Goal: Information Seeking & Learning: Learn about a topic

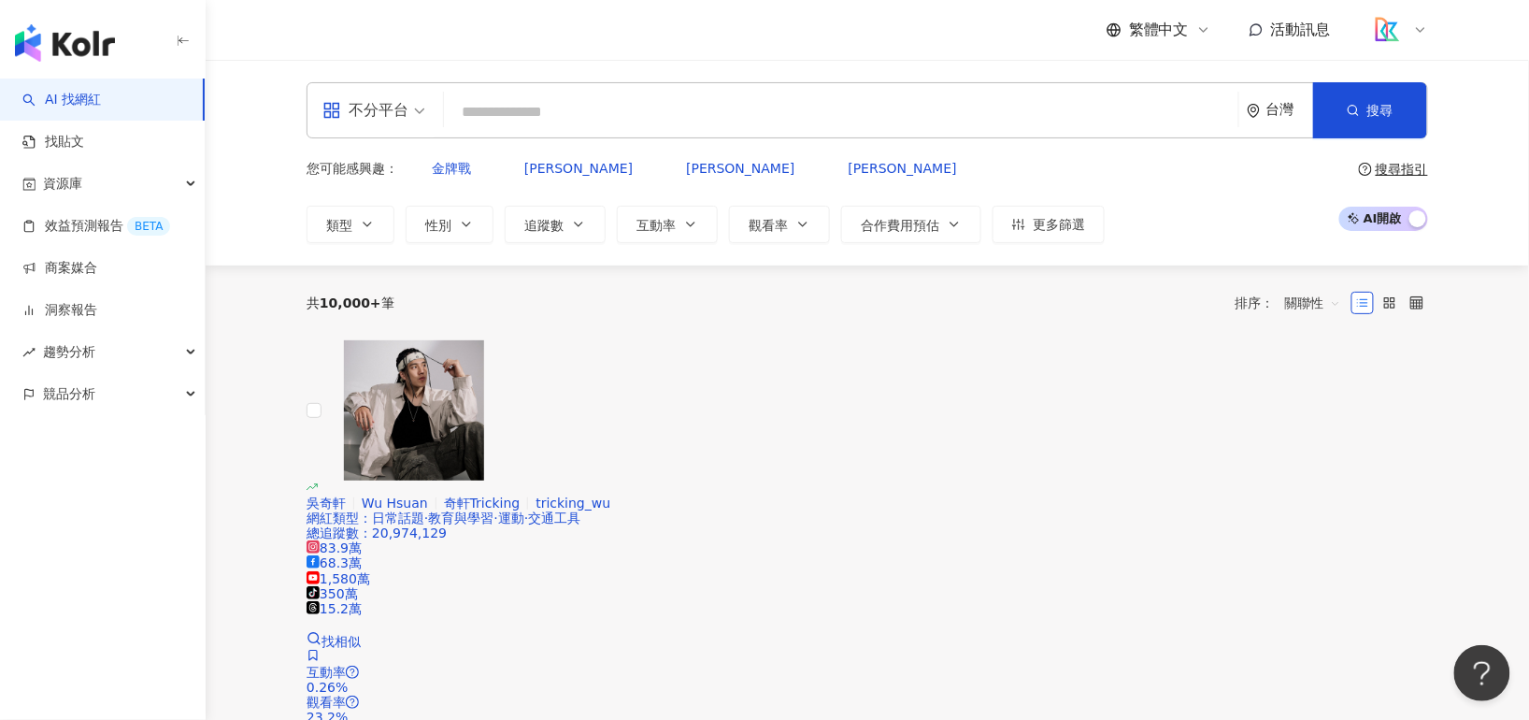
click at [505, 101] on input "search" at bounding box center [840, 112] width 779 height 36
paste input "**"
type input "**"
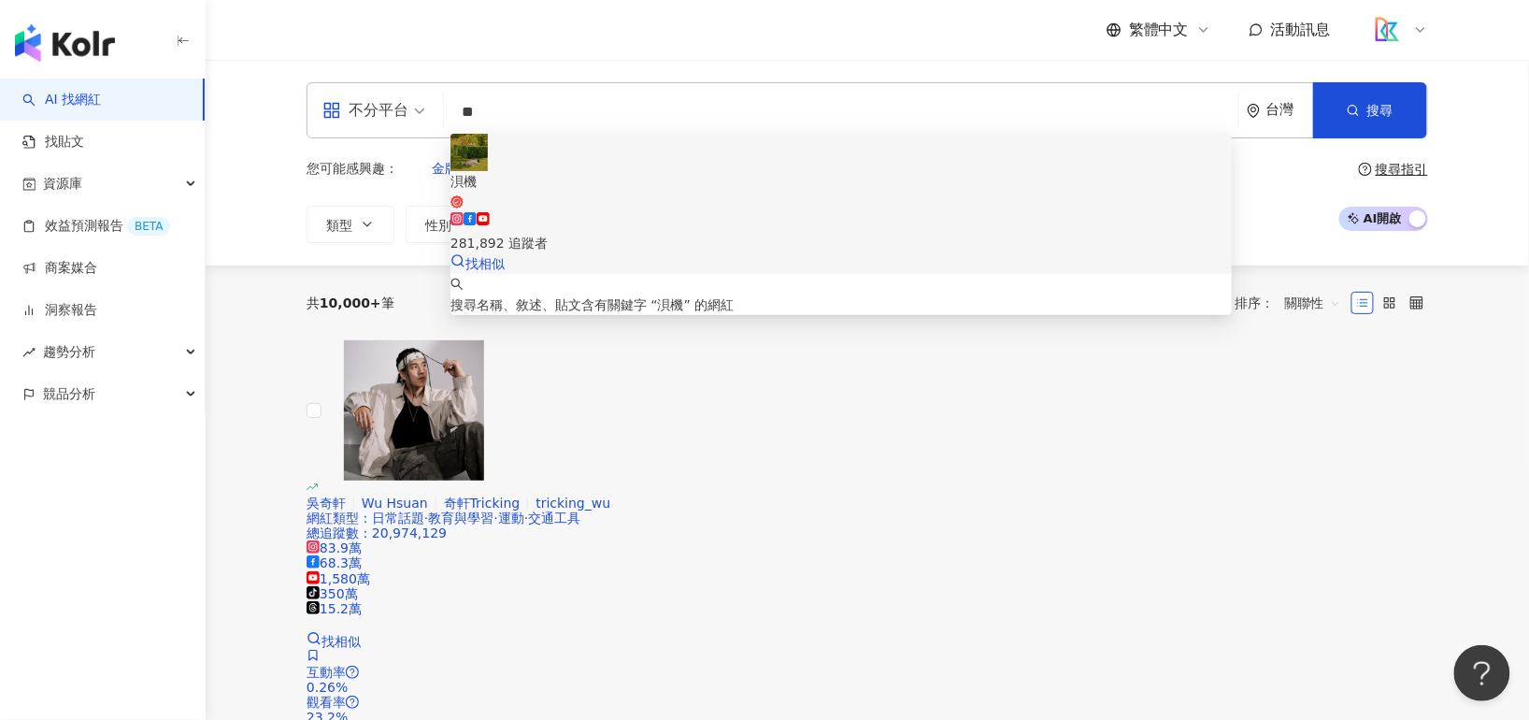
click at [846, 212] on div "281,892 追蹤者" at bounding box center [840, 232] width 781 height 41
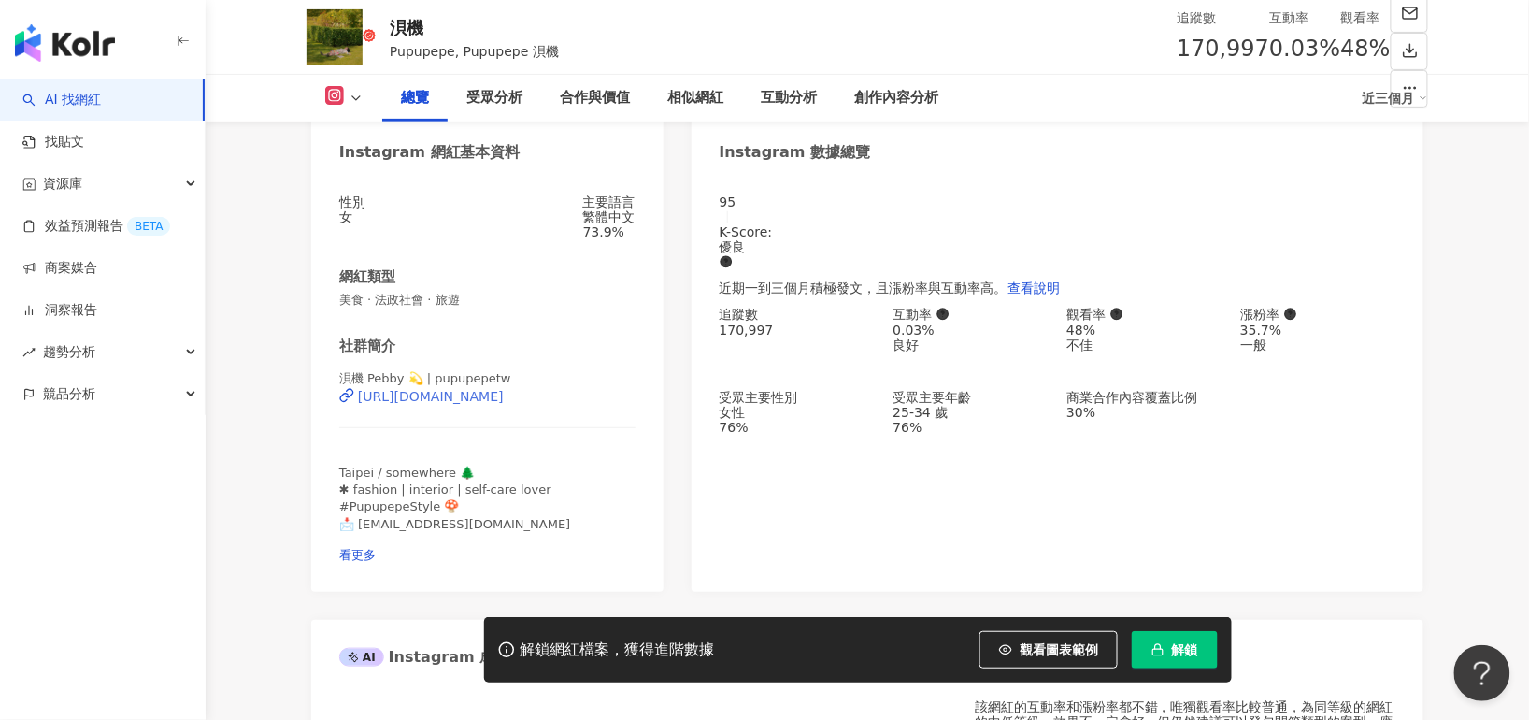
scroll to position [232, 0]
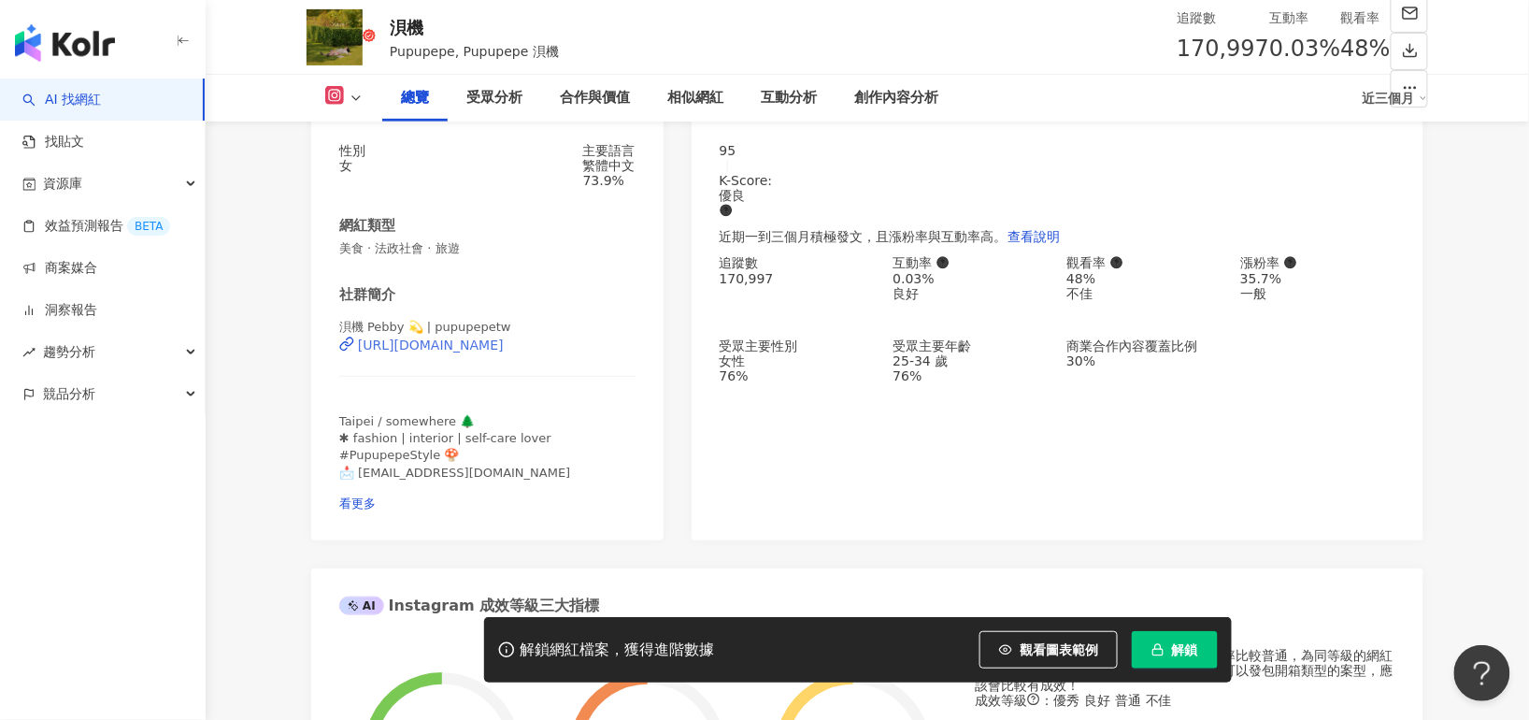
drag, startPoint x: 613, startPoint y: 374, endPoint x: 360, endPoint y: 365, distance: 253.4
click at [360, 365] on div "浿機 Pebby 💫 | pupupepetw [URL][DOMAIN_NAME]" at bounding box center [487, 358] width 296 height 79
copy div "[URL][DOMAIN_NAME]"
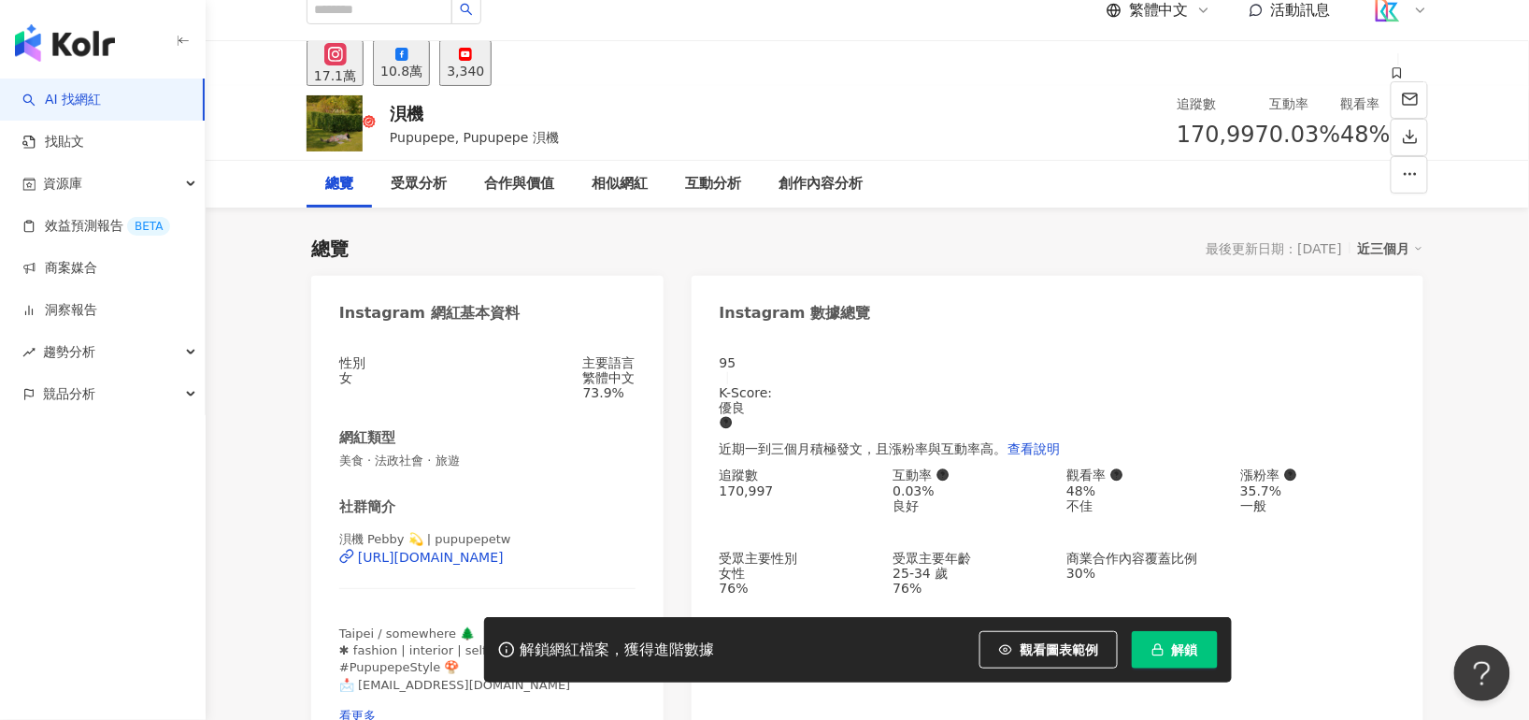
scroll to position [0, 0]
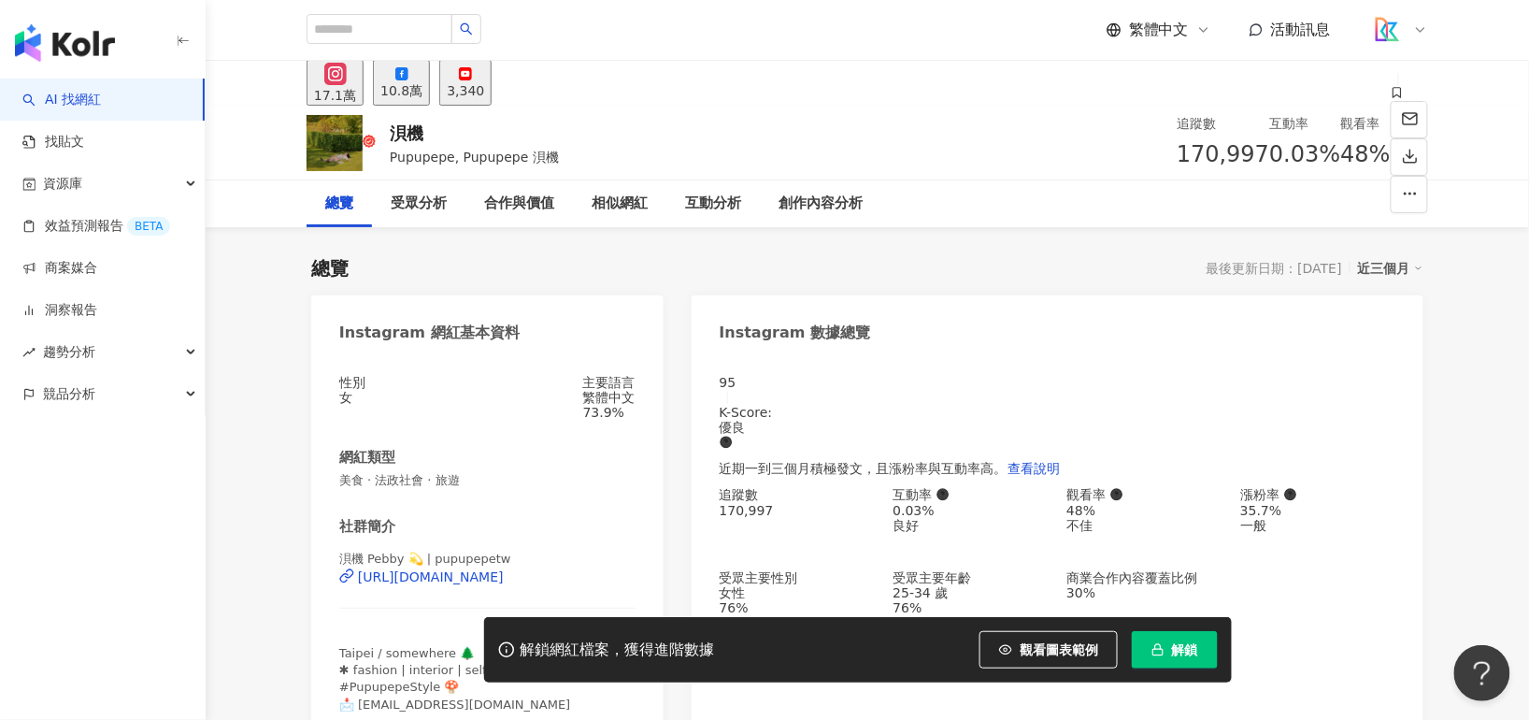
click at [422, 83] on div "10.8萬" at bounding box center [401, 90] width 42 height 15
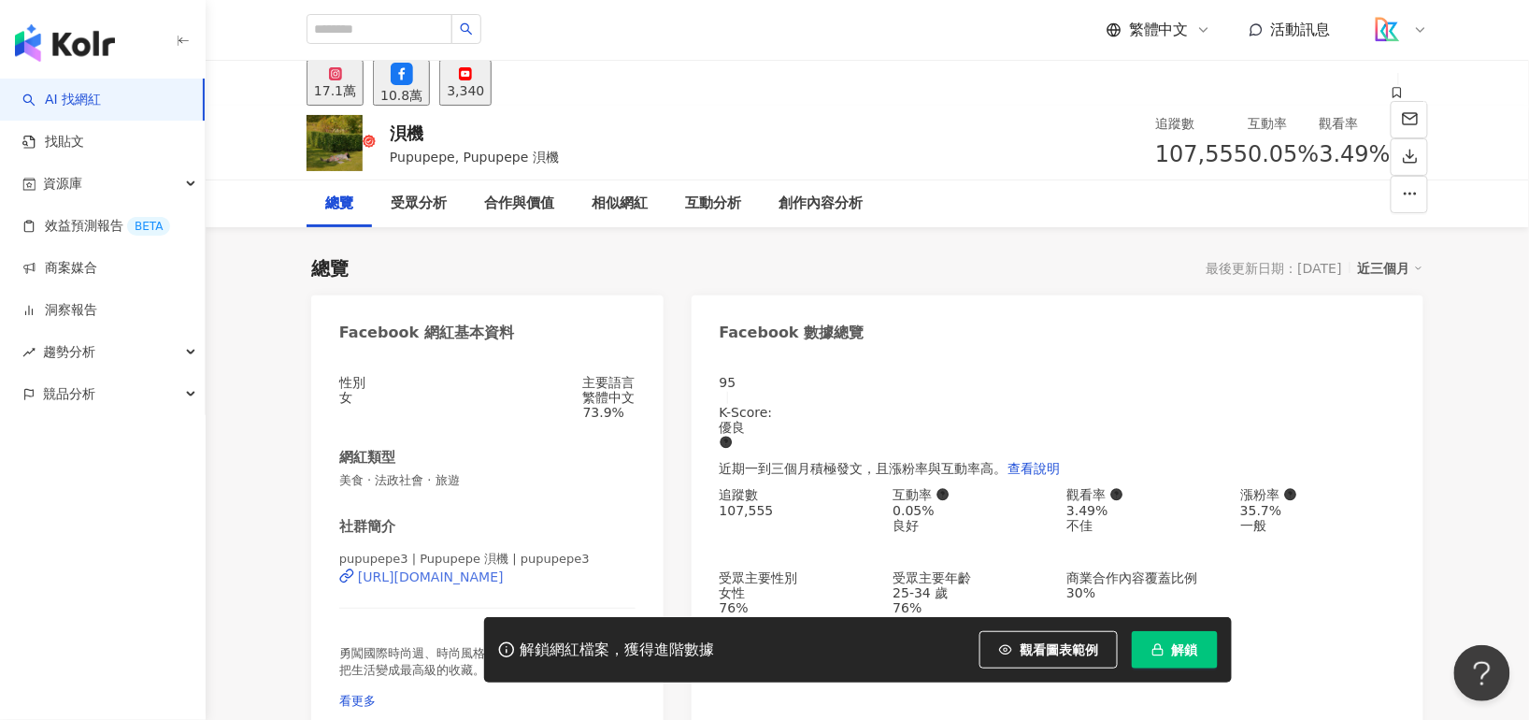
scroll to position [132, 0]
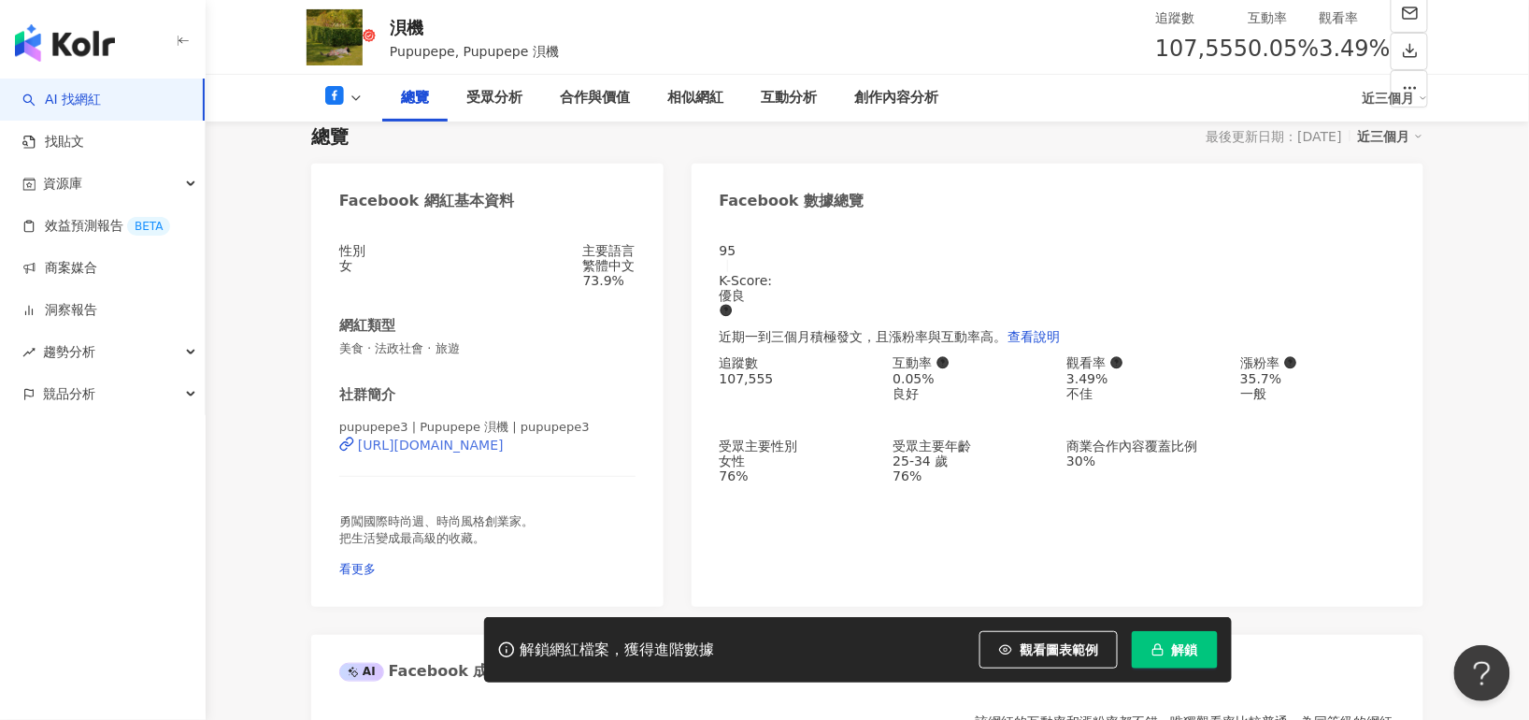
drag, startPoint x: 614, startPoint y: 472, endPoint x: 579, endPoint y: 472, distance: 34.6
drag, startPoint x: 344, startPoint y: 476, endPoint x: 619, endPoint y: 478, distance: 274.7
click at [620, 478] on div "pupupepe3 | Pupupepe 浿機 | pupupepe3 [URL][DOMAIN_NAME]" at bounding box center [487, 458] width 296 height 79
copy div "[URL][DOMAIN_NAME]"
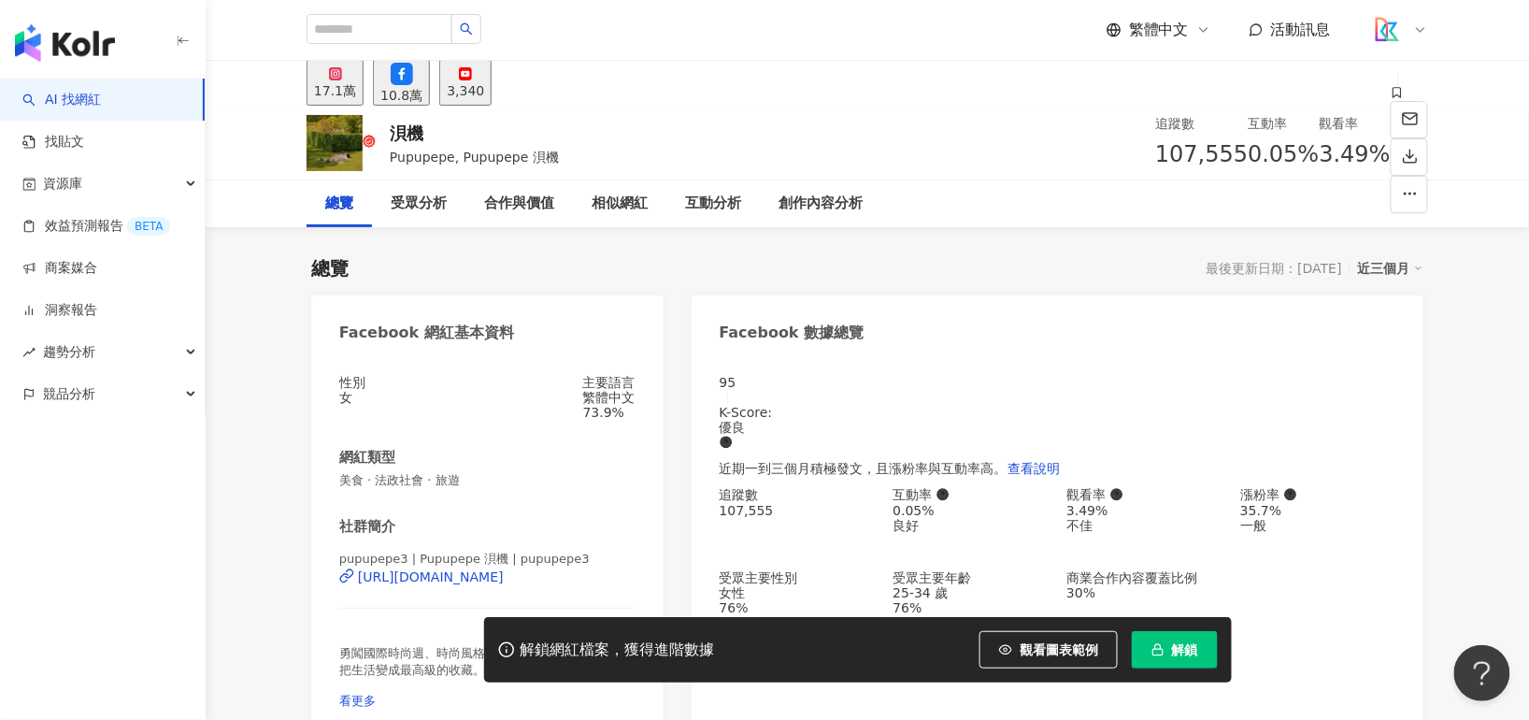
click at [484, 84] on div "3,340" at bounding box center [465, 90] width 37 height 15
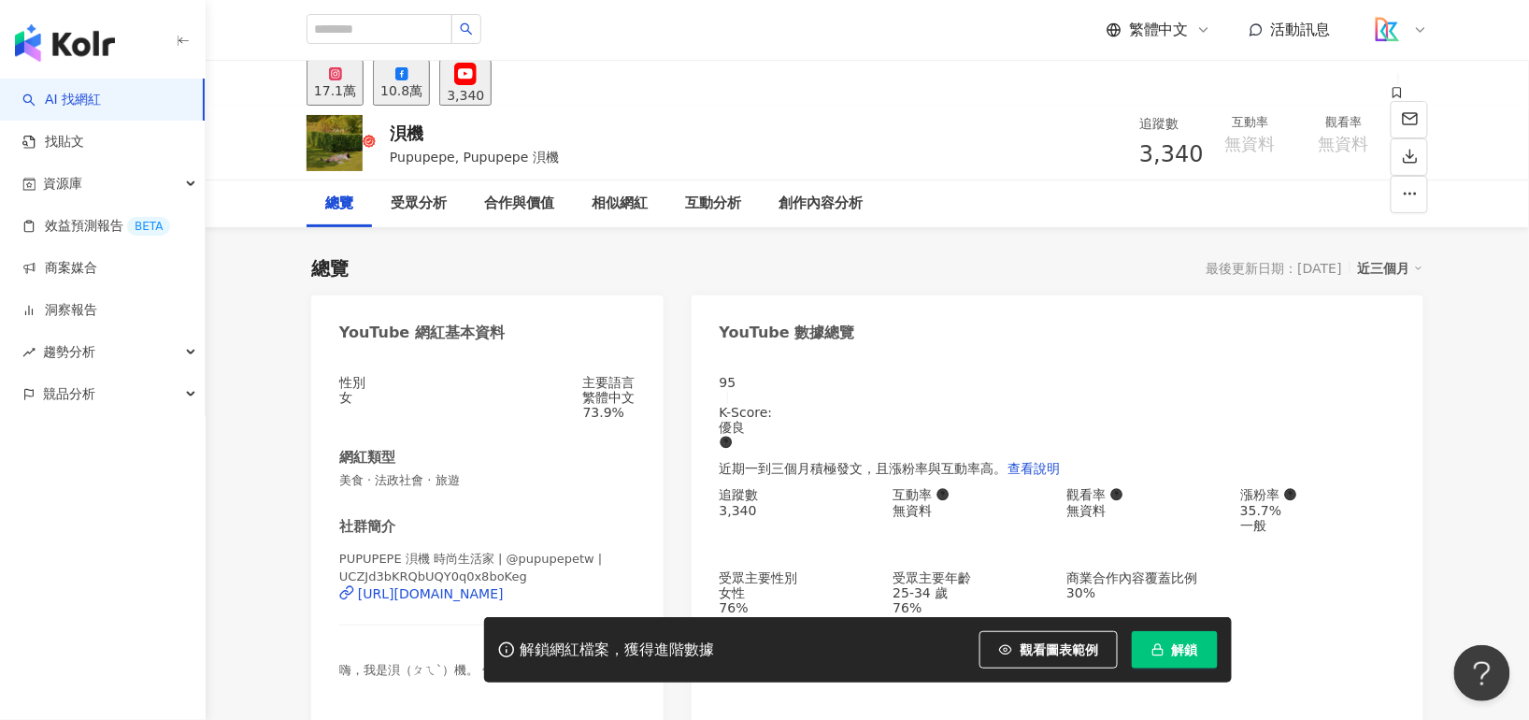
click at [504, 594] on div "[URL][DOMAIN_NAME]" at bounding box center [431, 593] width 146 height 15
